Goal: Task Accomplishment & Management: Manage account settings

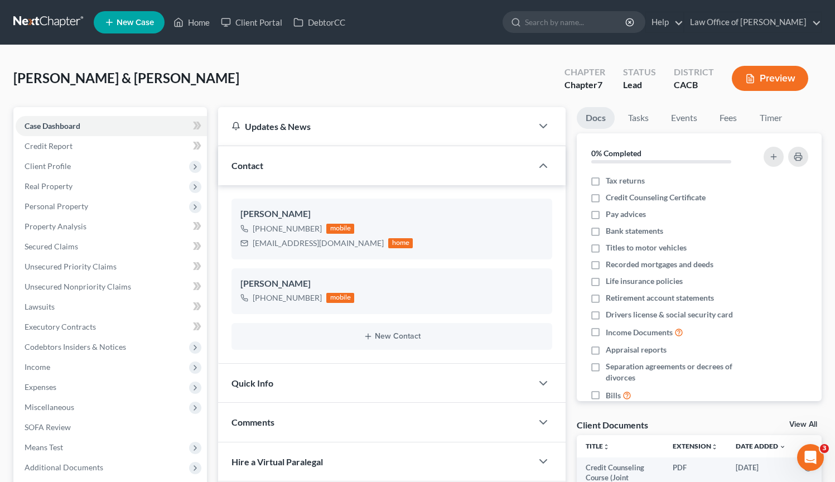
click at [56, 18] on link at bounding box center [48, 22] width 71 height 20
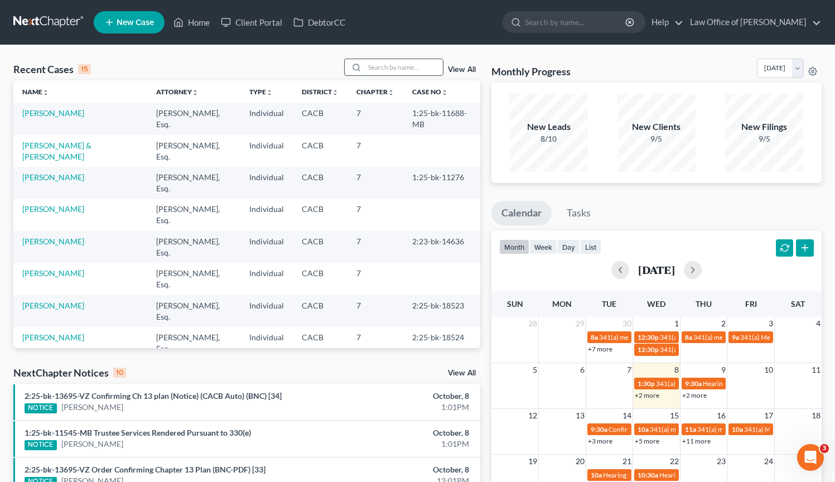
click at [370, 68] on input "search" at bounding box center [404, 67] width 78 height 16
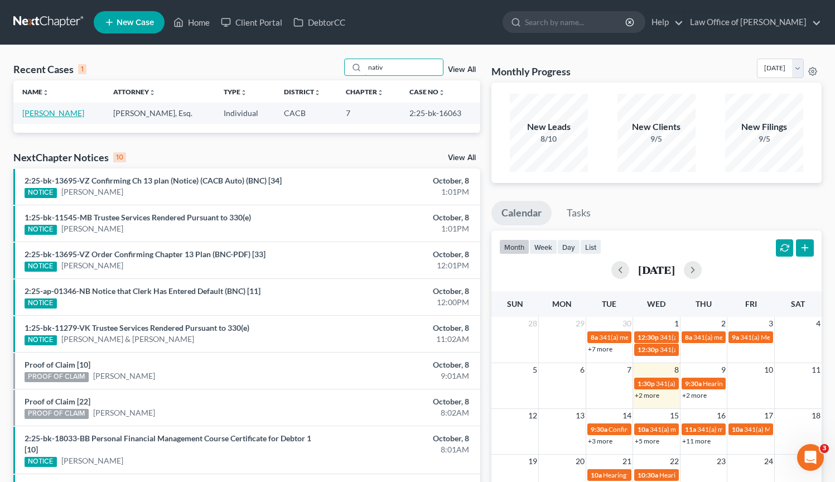
type input "nativ"
click at [82, 113] on link "Natividad, Edmund" at bounding box center [53, 112] width 62 height 9
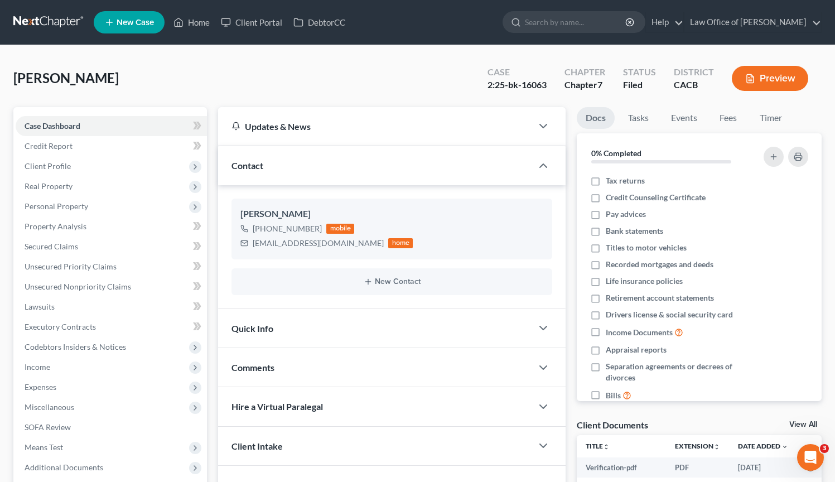
click at [55, 26] on link at bounding box center [48, 22] width 71 height 20
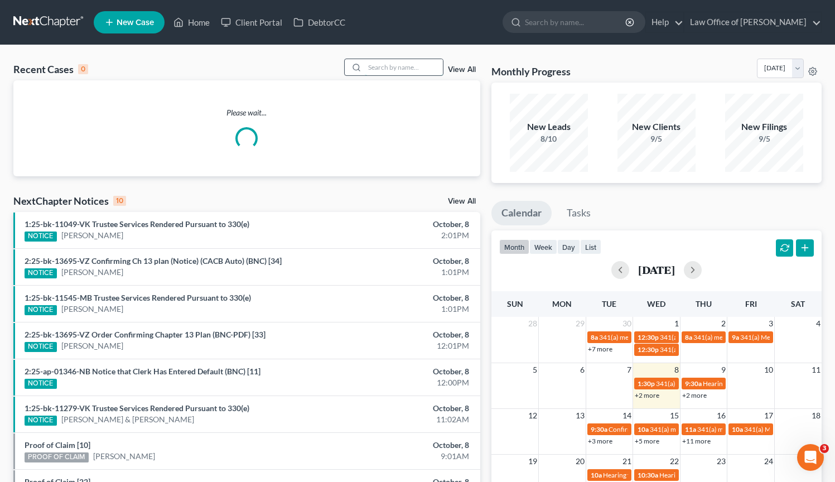
click at [373, 64] on input "search" at bounding box center [404, 67] width 78 height 16
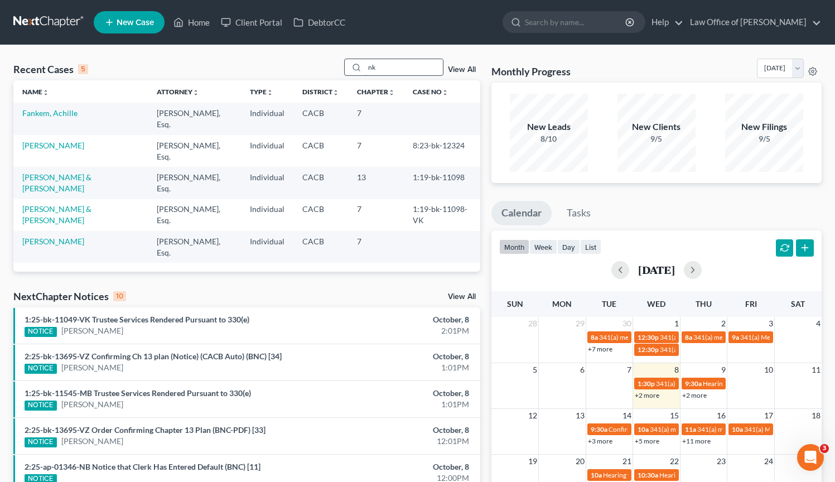
type input "n"
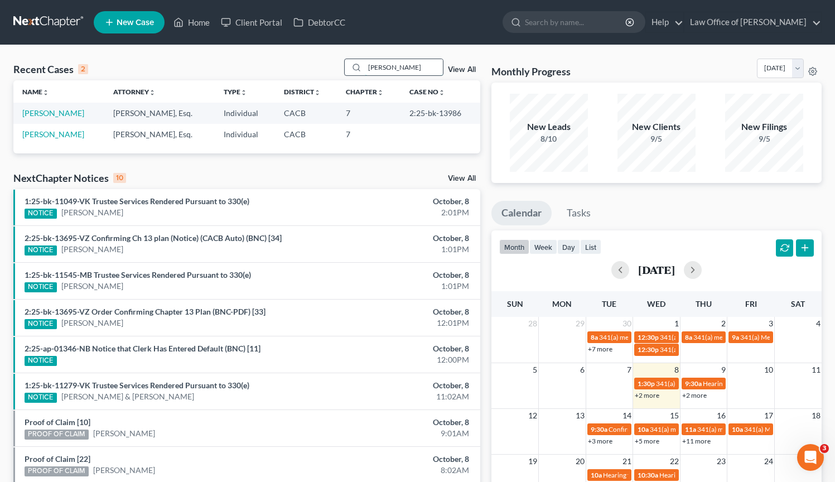
type input "mkhitaryan"
click at [47, 133] on link "[PERSON_NAME]" at bounding box center [53, 133] width 62 height 9
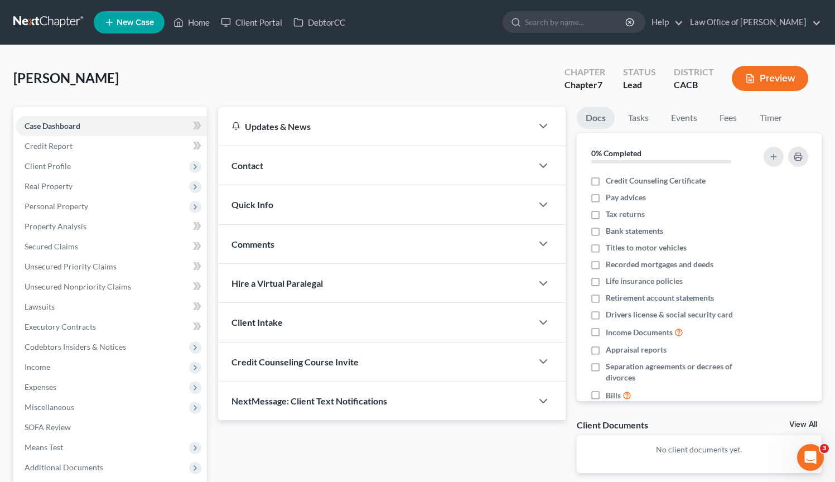
click at [244, 164] on span "Contact" at bounding box center [248, 165] width 32 height 11
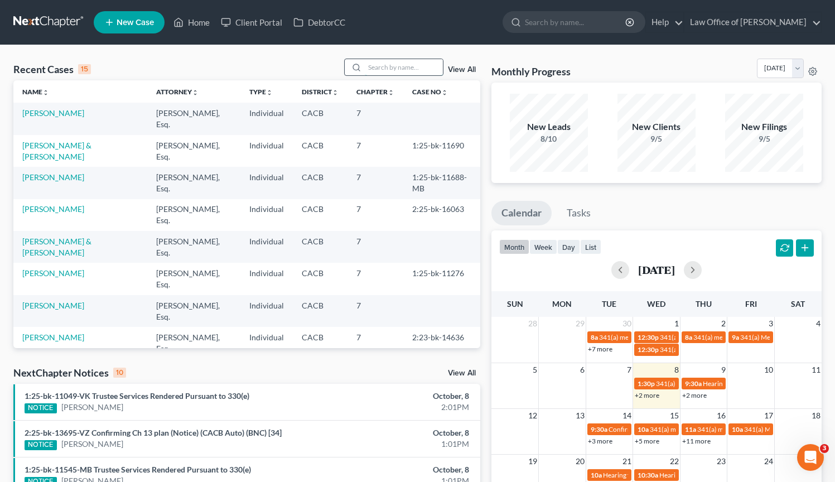
click at [393, 66] on input "search" at bounding box center [404, 67] width 78 height 16
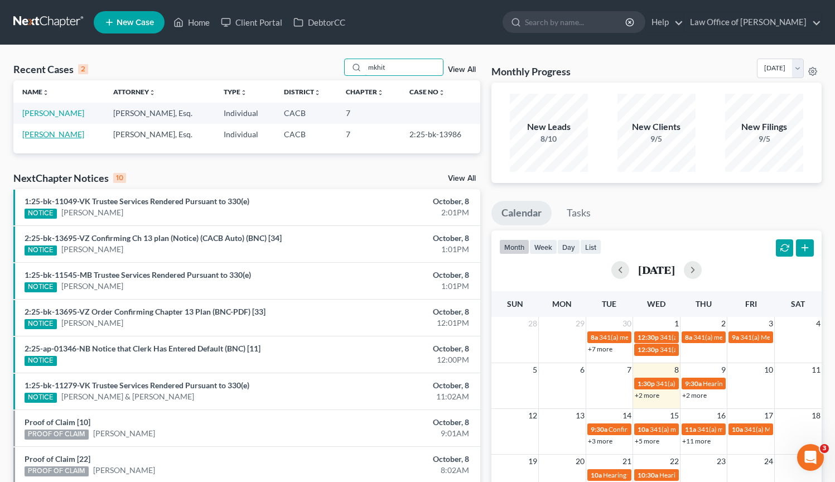
type input "mkhit"
click at [83, 136] on link "[PERSON_NAME]" at bounding box center [53, 133] width 62 height 9
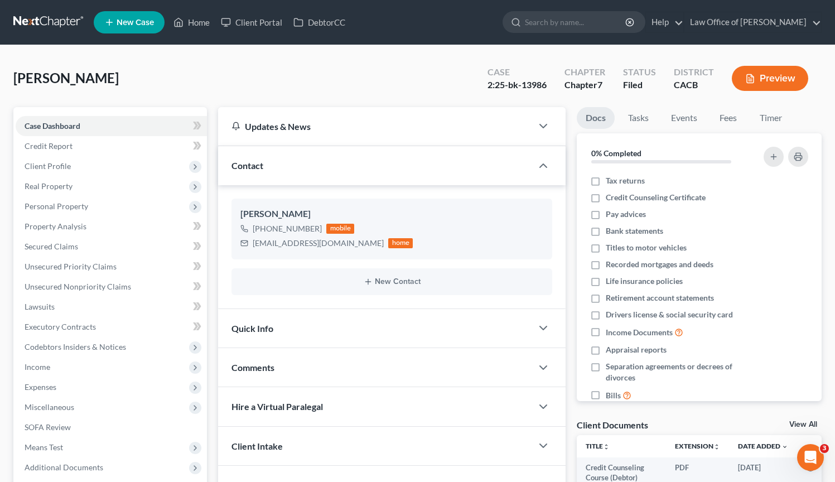
click at [66, 24] on link at bounding box center [48, 22] width 71 height 20
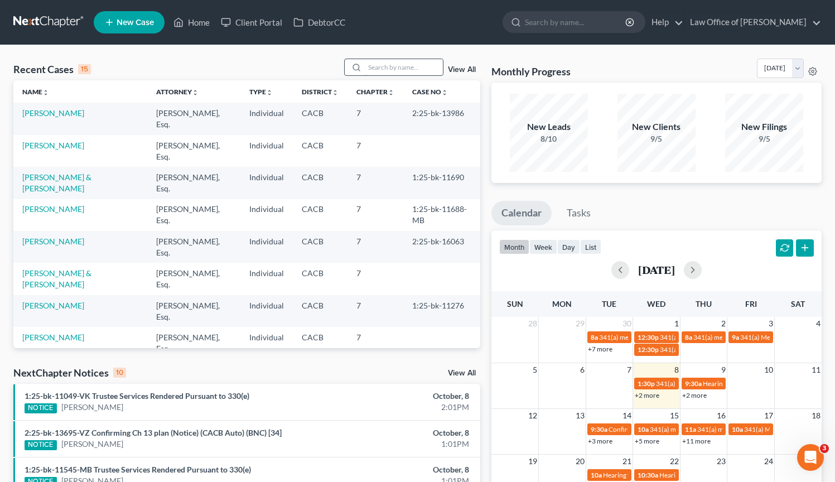
click at [388, 70] on input "search" at bounding box center [404, 67] width 78 height 16
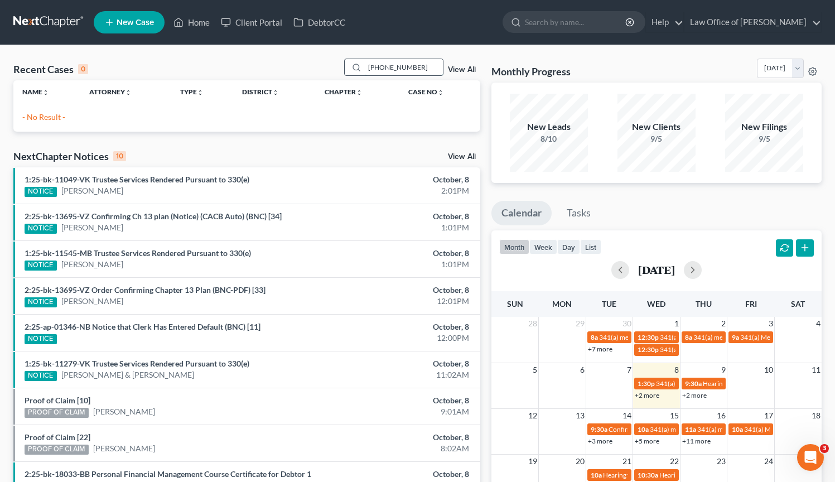
type input "(660) 707-7777"
click at [59, 26] on link at bounding box center [48, 22] width 71 height 20
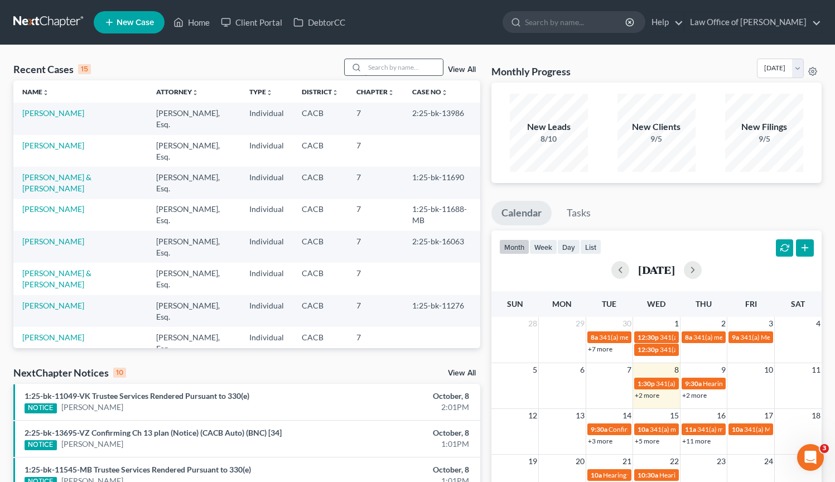
click at [390, 62] on input "search" at bounding box center [404, 67] width 78 height 16
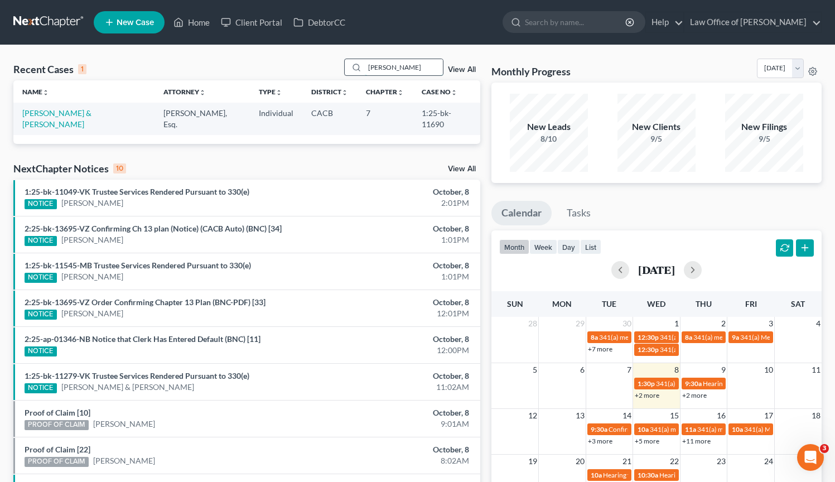
drag, startPoint x: 402, startPoint y: 73, endPoint x: 358, endPoint y: 73, distance: 44.1
click at [358, 73] on div "peraza" at bounding box center [393, 67] width 99 height 17
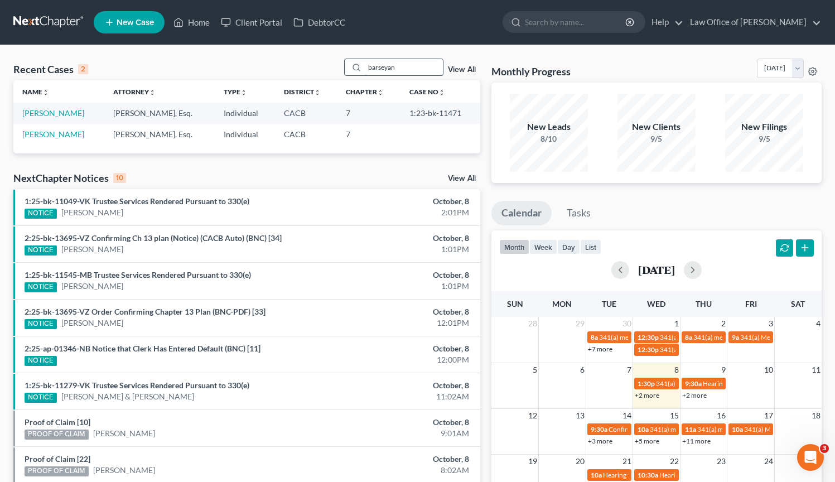
type input "barseyan"
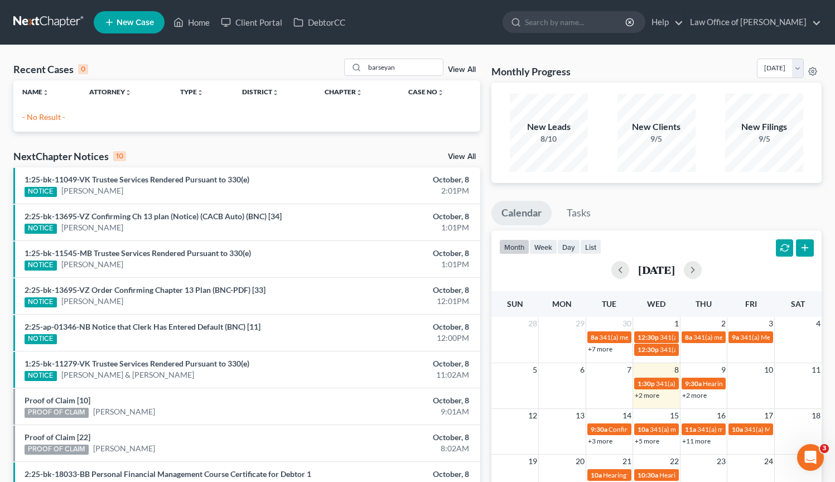
click at [42, 26] on link at bounding box center [48, 22] width 71 height 20
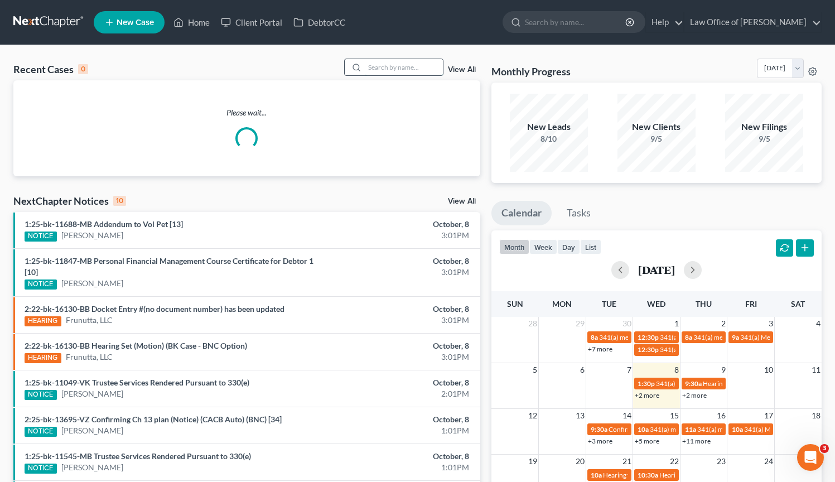
click at [395, 70] on input "search" at bounding box center [404, 67] width 78 height 16
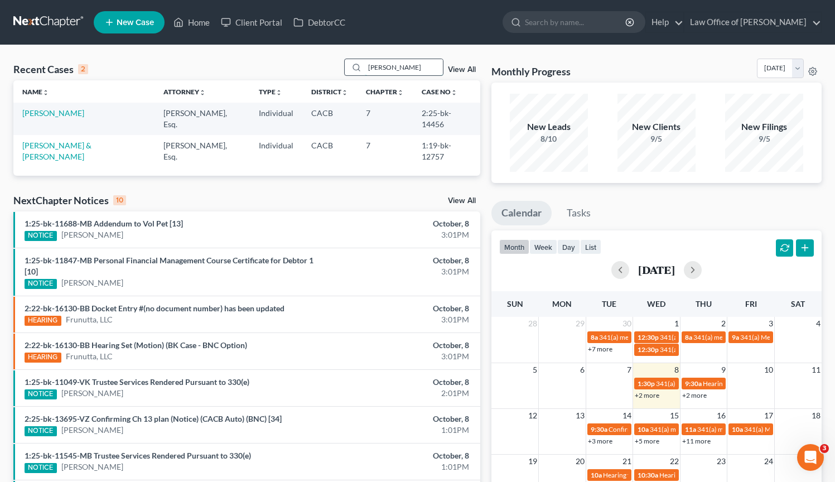
drag, startPoint x: 395, startPoint y: 66, endPoint x: 349, endPoint y: 68, distance: 45.8
click at [349, 68] on div "[PERSON_NAME]" at bounding box center [393, 67] width 99 height 17
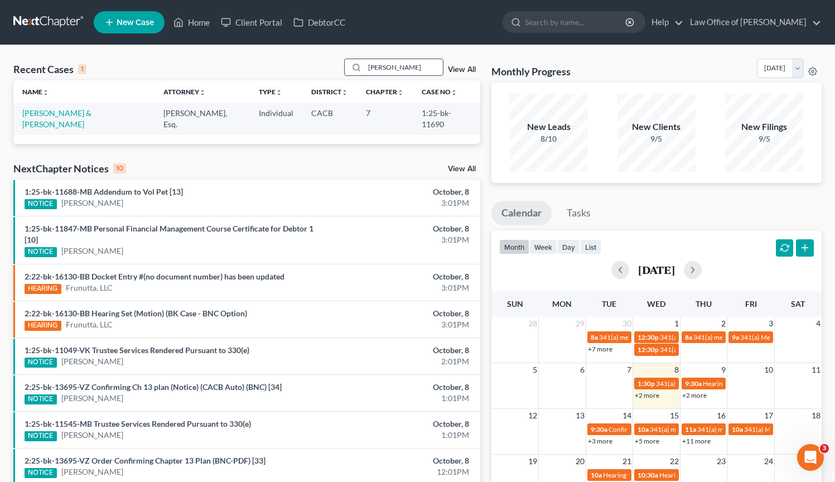
click at [394, 63] on input "carmen" at bounding box center [404, 67] width 78 height 16
drag, startPoint x: 394, startPoint y: 66, endPoint x: 348, endPoint y: 67, distance: 45.8
click at [349, 68] on div "carmen" at bounding box center [393, 67] width 99 height 17
type input "kasheera"
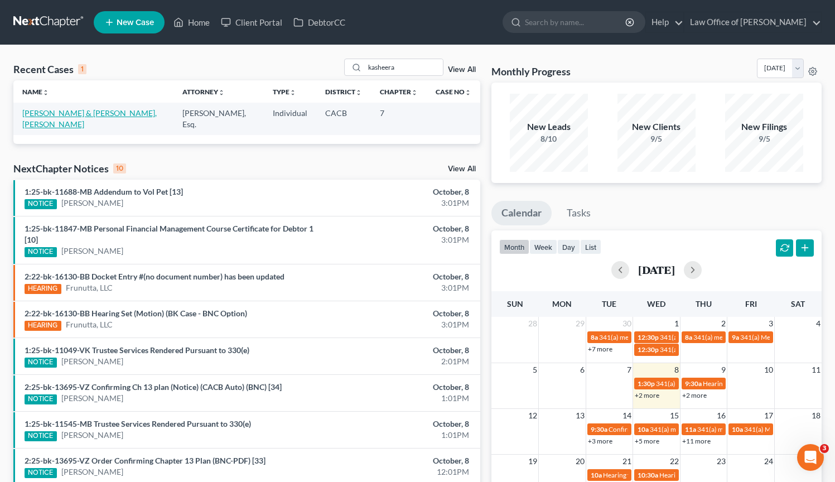
click at [90, 114] on link "[PERSON_NAME] & [PERSON_NAME], [PERSON_NAME]" at bounding box center [89, 118] width 134 height 21
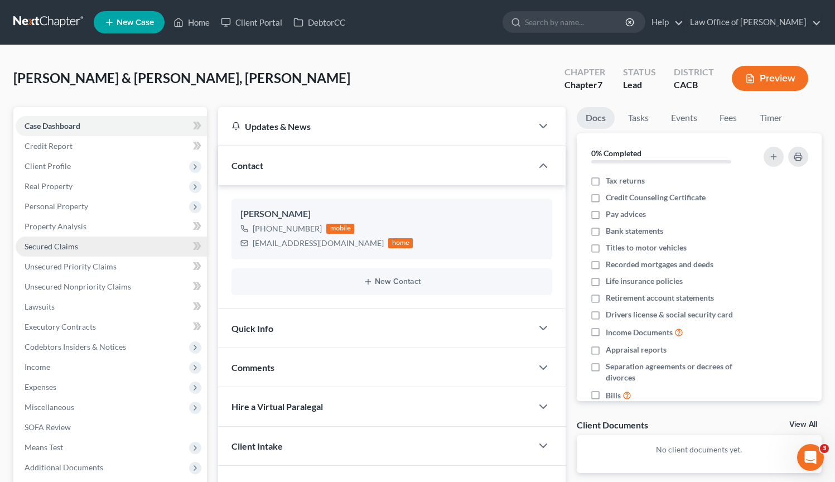
scroll to position [2, 0]
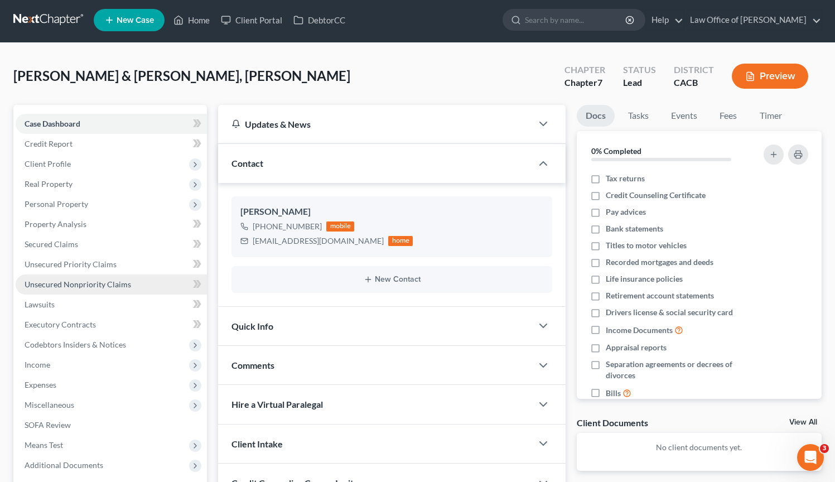
click at [102, 285] on span "Unsecured Nonpriority Claims" at bounding box center [78, 284] width 107 height 9
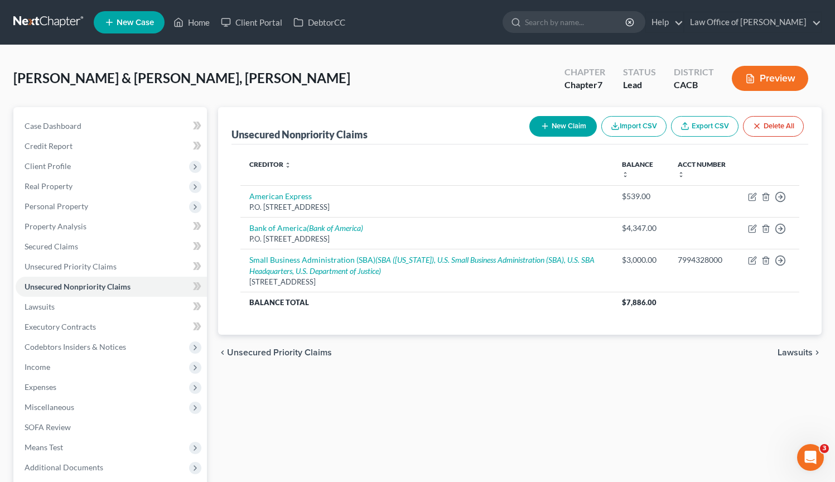
click at [70, 22] on link at bounding box center [48, 22] width 71 height 20
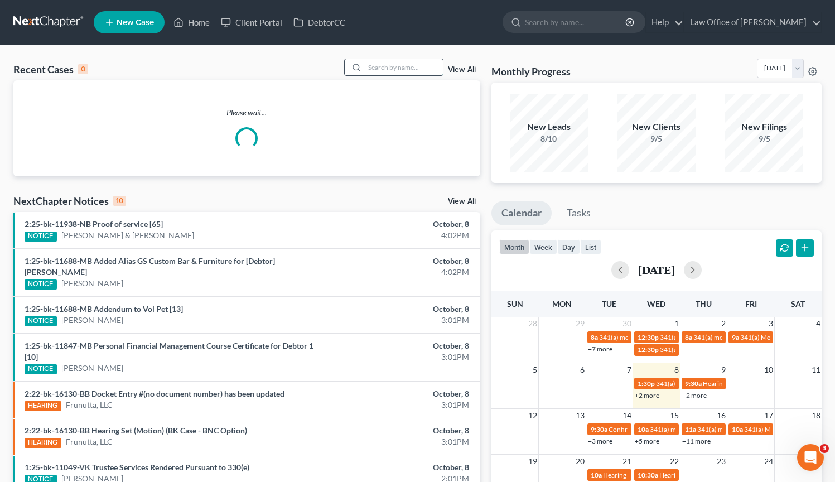
click at [421, 70] on input "search" at bounding box center [404, 67] width 78 height 16
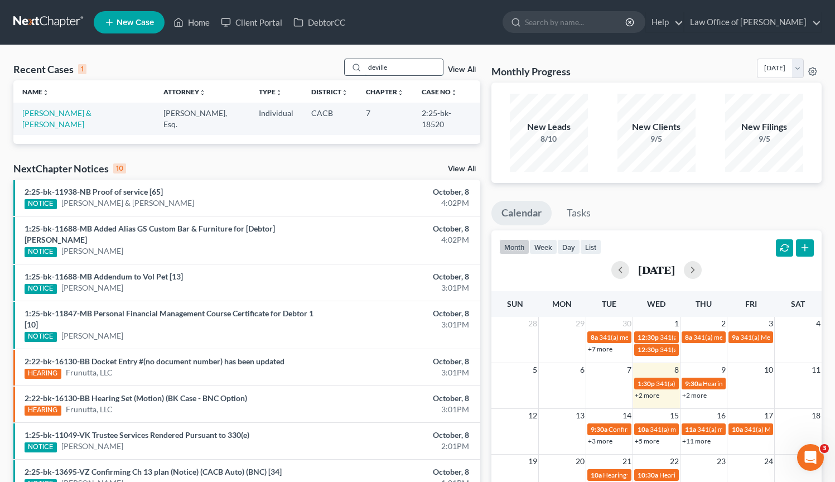
click at [413, 65] on input "deville" at bounding box center [404, 67] width 78 height 16
drag, startPoint x: 432, startPoint y: 65, endPoint x: 344, endPoint y: 67, distance: 88.2
click at [346, 67] on div "Recent Cases 1 deville View All" at bounding box center [246, 70] width 467 height 22
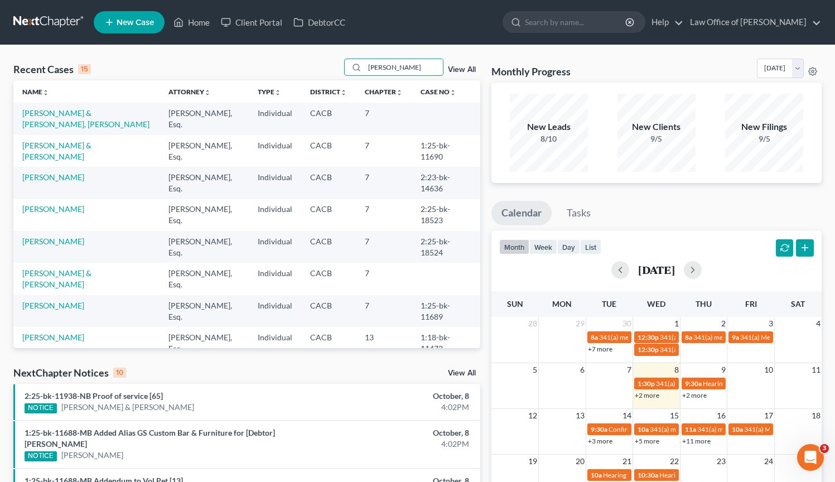
type input "[PERSON_NAME]"
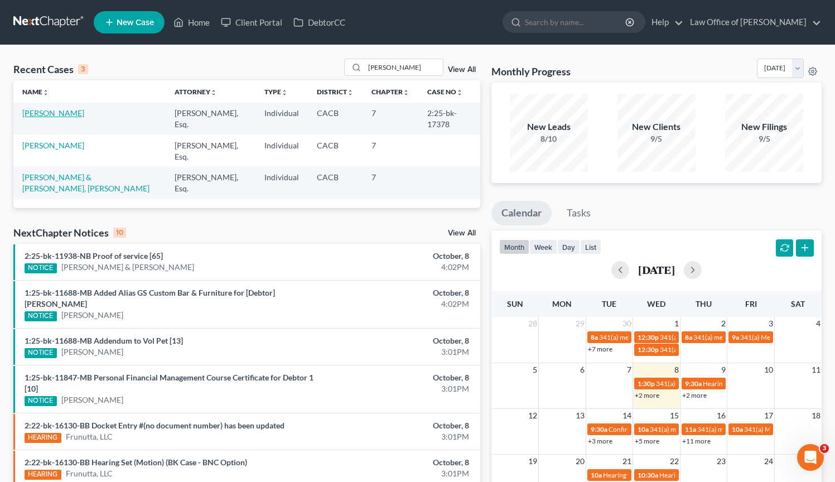
click at [66, 113] on link "[PERSON_NAME]" at bounding box center [53, 112] width 62 height 9
